Goal: Task Accomplishment & Management: Use online tool/utility

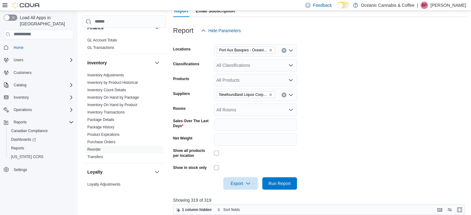
scroll to position [74, 0]
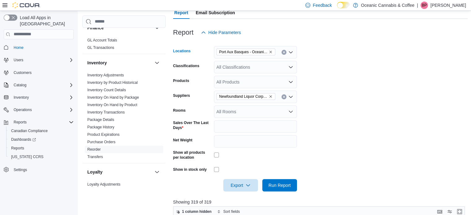
click at [271, 51] on icon "Remove Port Aux Basques - Oceanic Releaf from selection in this group" at bounding box center [271, 52] width 2 height 2
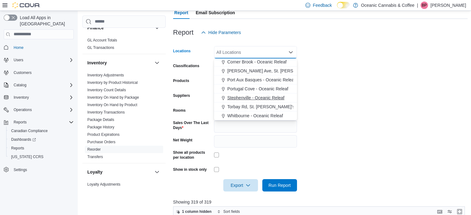
click at [243, 96] on span "Stephenville - Oceanic Releaf" at bounding box center [255, 98] width 57 height 6
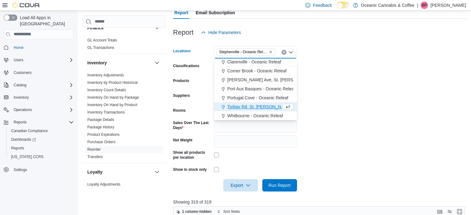
scroll to position [28, 0]
click at [278, 189] on span "Run Report" at bounding box center [279, 185] width 27 height 12
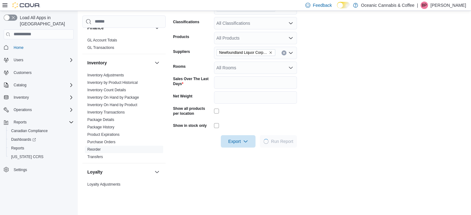
scroll to position [118, 0]
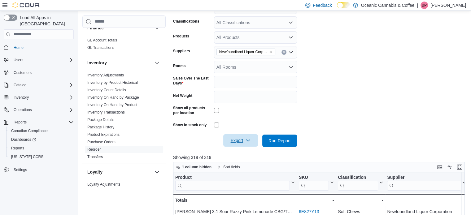
click at [233, 140] on span "Export" at bounding box center [240, 140] width 27 height 12
click at [240, 155] on span "Export to Excel" at bounding box center [242, 153] width 28 height 5
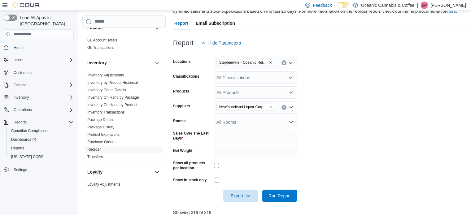
scroll to position [63, 0]
click at [271, 63] on icon "Remove Stephenville - Oceanic Releaf from selection in this group" at bounding box center [271, 63] width 4 height 4
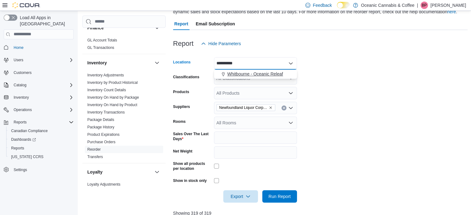
type input "**********"
click at [267, 77] on button "Whitbourne - Oceanic Releaf" at bounding box center [255, 74] width 83 height 9
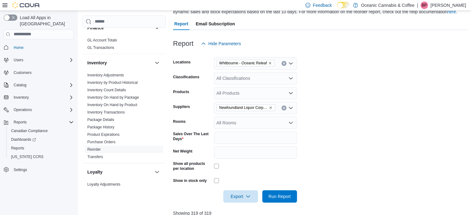
click at [331, 103] on form "Locations [GEOGRAPHIC_DATA] - Oceanic Releaf Classifications All Classification…" at bounding box center [320, 126] width 295 height 153
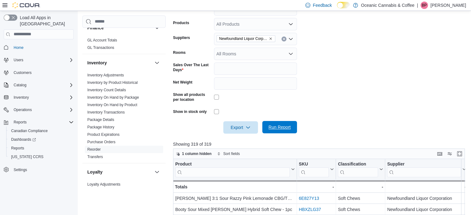
click at [285, 124] on span "Run Report" at bounding box center [279, 127] width 27 height 12
click at [237, 131] on span "Export" at bounding box center [240, 127] width 27 height 12
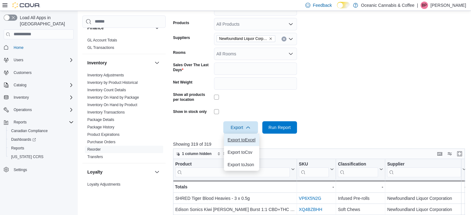
click at [245, 140] on span "Export to Excel" at bounding box center [242, 140] width 28 height 5
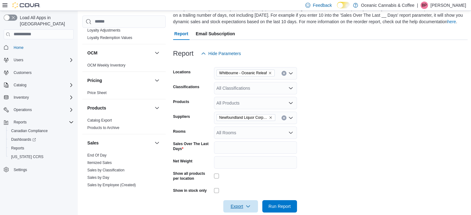
scroll to position [327, 0]
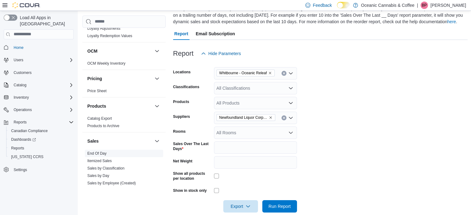
click at [92, 152] on link "End Of Day" at bounding box center [96, 154] width 19 height 4
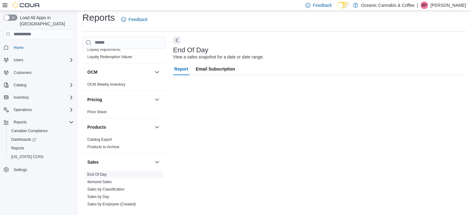
scroll to position [4, 0]
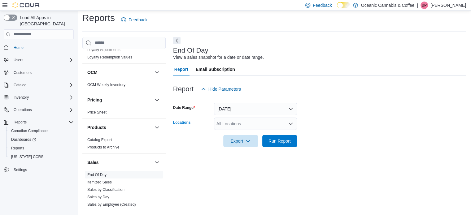
click at [232, 126] on div "All Locations" at bounding box center [255, 124] width 83 height 12
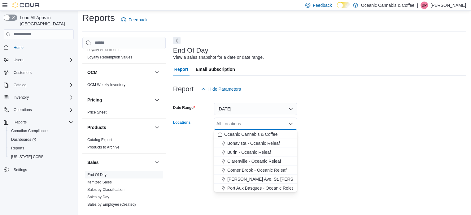
click at [238, 172] on span "Corner Brook - Oceanic Releaf" at bounding box center [256, 170] width 59 height 6
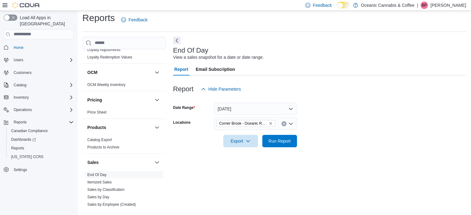
click at [327, 140] on form "Date Range [DATE] Locations [GEOGRAPHIC_DATA] - Oceanic Releaf Export Run Report" at bounding box center [319, 121] width 293 height 52
click at [282, 146] on span "Run Report" at bounding box center [279, 141] width 27 height 12
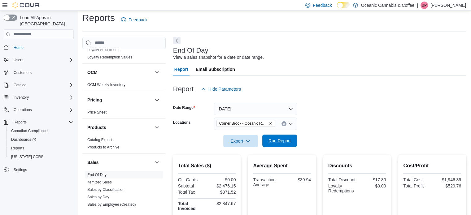
click at [282, 146] on span "Run Report" at bounding box center [279, 141] width 27 height 12
click at [270, 125] on icon "Remove Corner Brook - Oceanic Releaf from selection in this group" at bounding box center [271, 124] width 4 height 4
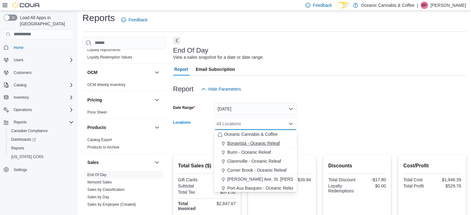
click at [248, 145] on span "Bonavista - Oceanic Releaf" at bounding box center [253, 143] width 53 height 6
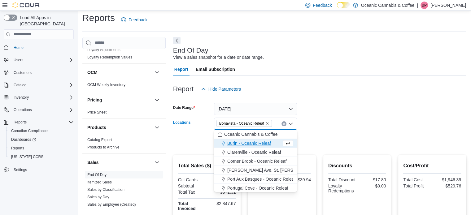
click at [304, 138] on form "Date Range [DATE] Locations [GEOGRAPHIC_DATA] - [GEOGRAPHIC_DATA] Releaf Combo …" at bounding box center [319, 121] width 293 height 52
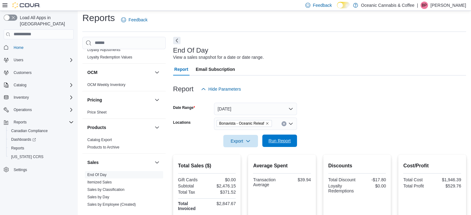
click at [285, 145] on span "Run Report" at bounding box center [279, 141] width 27 height 12
